Goal: Task Accomplishment & Management: Use online tool/utility

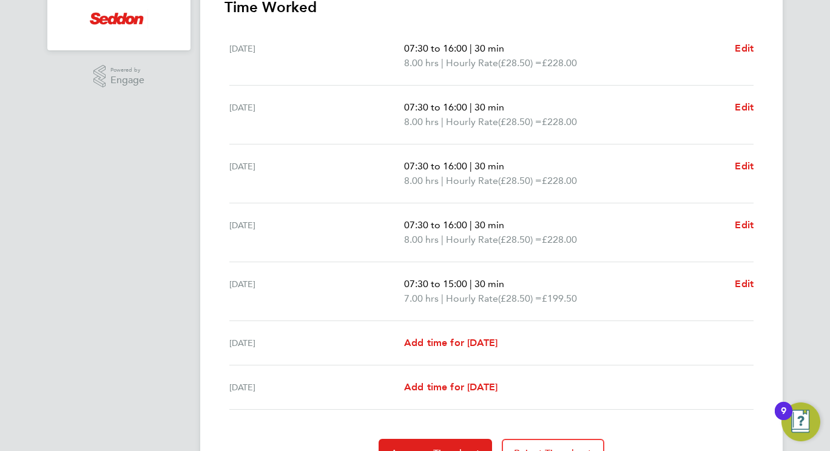
scroll to position [426, 0]
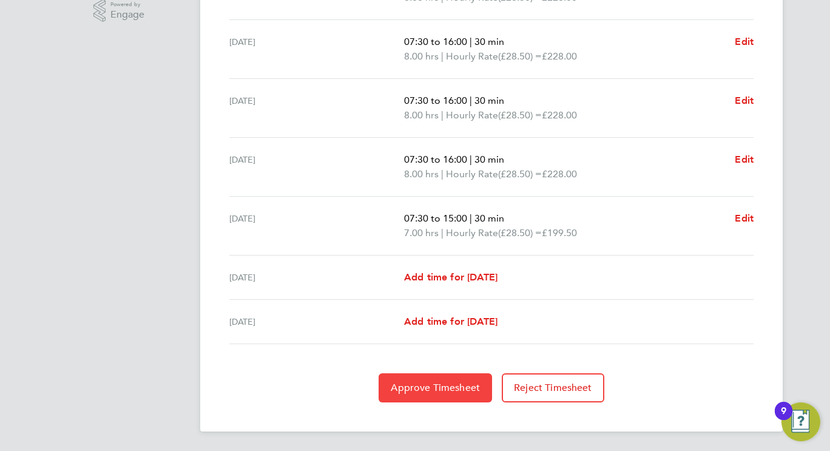
click at [463, 395] on button "Approve Timesheet" at bounding box center [436, 387] width 114 height 29
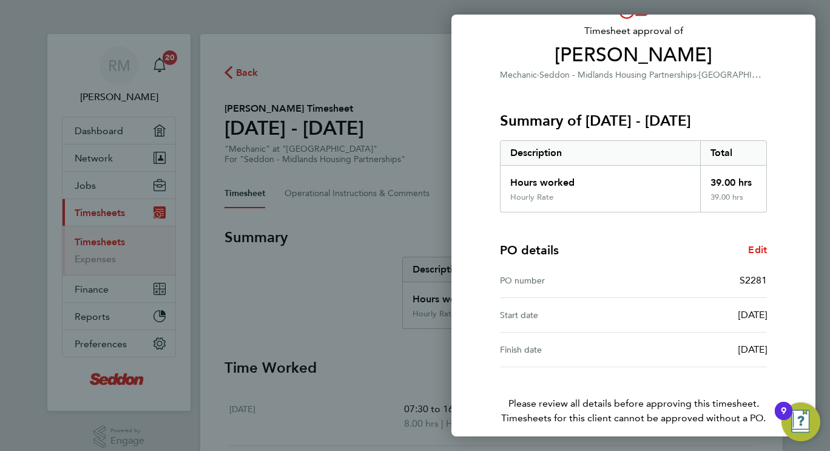
scroll to position [131, 0]
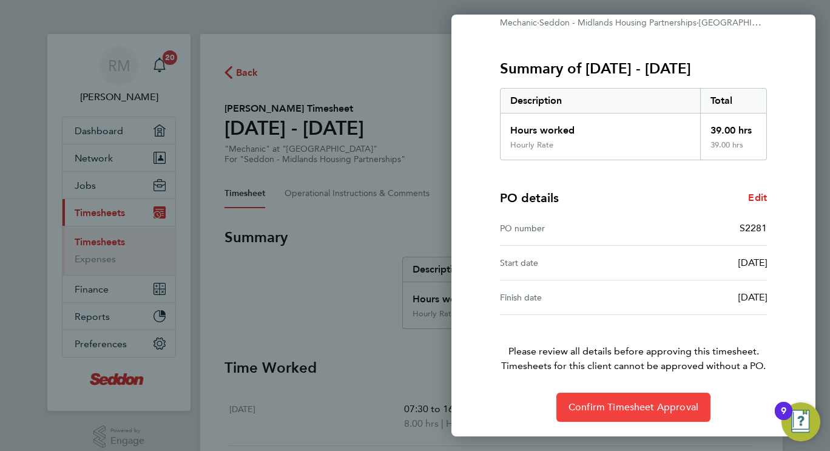
click at [657, 404] on span "Confirm Timesheet Approval" at bounding box center [634, 407] width 130 height 12
